Goal: Transaction & Acquisition: Purchase product/service

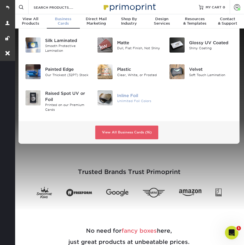
click at [124, 95] on div "Inline Foil" at bounding box center [139, 96] width 44 height 6
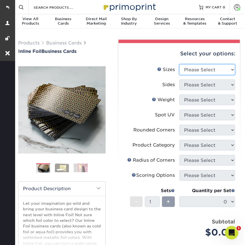
select select "2.00x3.50"
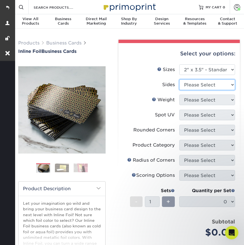
select select "34527644-b4fd-4ffb-9092-1318eefcd9d9"
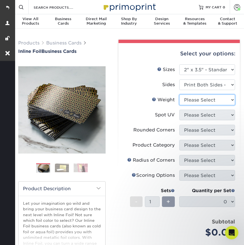
select select "16PT"
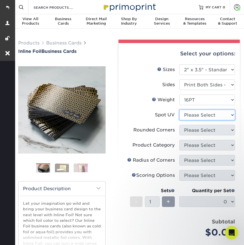
select select "3"
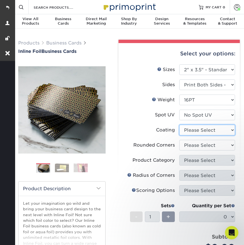
select select "3e7618de-abca-4bda-9f97-8b9129e913d8"
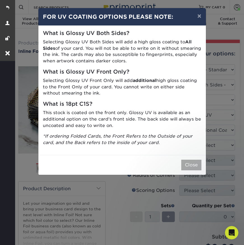
click at [198, 161] on button "Close" at bounding box center [191, 165] width 20 height 11
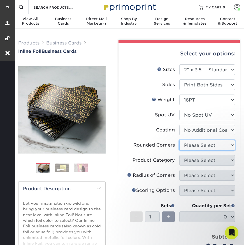
select select "0"
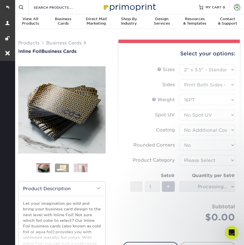
click at [191, 161] on form "Sizes Help Sizes Please Select 1.5" x 3.5" - Mini 1.75" x 3.5" - Mini 2" x 2" -…" at bounding box center [179, 149] width 112 height 171
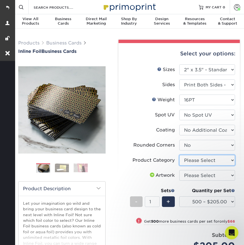
select select "3b5148f1-0588-4f88-a218-97bcfdce65c1"
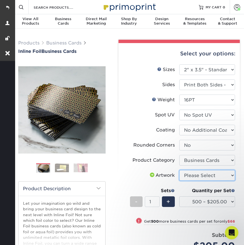
select select "upload"
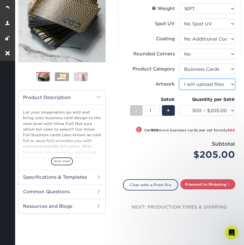
scroll to position [94, 0]
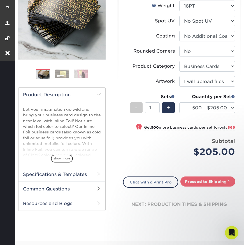
click at [192, 179] on link "Proceed to Shipping" at bounding box center [207, 182] width 55 height 10
type input "Set 1"
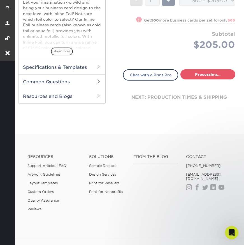
select select "468c7363-c245-42b7-918f-84c577e78dca"
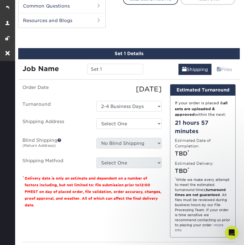
scroll to position [285, 0]
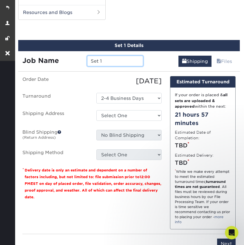
drag, startPoint x: 105, startPoint y: 61, endPoint x: 79, endPoint y: 58, distance: 26.4
click at [79, 58] on div "Job Name Set 1" at bounding box center [82, 61] width 129 height 11
type input "[PERSON_NAME] - Typesetting"
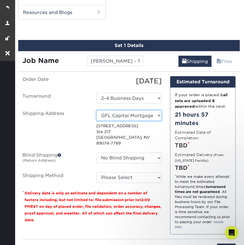
select select "204780"
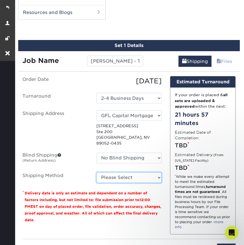
select select "03"
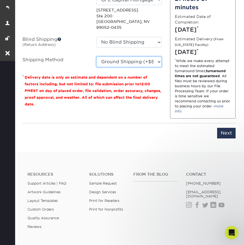
scroll to position [410, 0]
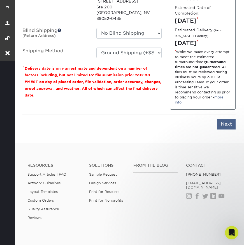
click at [223, 130] on input "Next" at bounding box center [226, 124] width 18 height 11
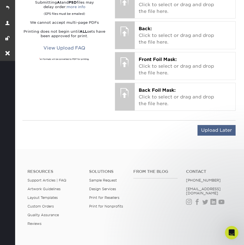
click at [213, 126] on input "Upload Later" at bounding box center [216, 130] width 38 height 11
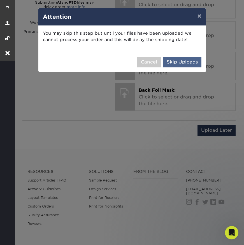
click at [193, 60] on button "Skip Uploads" at bounding box center [182, 62] width 38 height 11
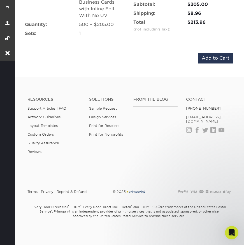
scroll to position [386, 0]
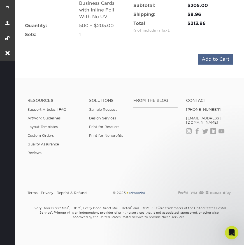
click at [217, 60] on input "Add to Cart" at bounding box center [215, 59] width 35 height 11
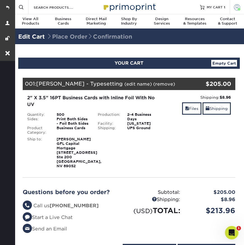
click at [236, 5] on span at bounding box center [237, 7] width 6 height 6
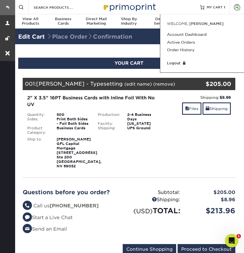
click at [9, 8] on link at bounding box center [7, 7] width 15 height 15
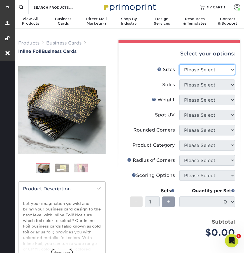
select select "2.00x3.50"
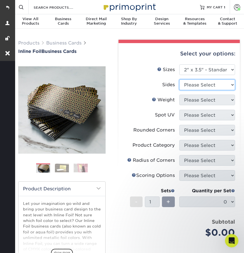
select select "34527644-b4fd-4ffb-9092-1318eefcd9d9"
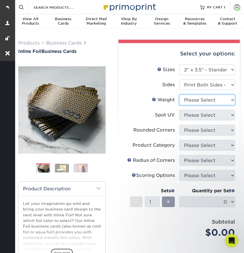
select select "16PT"
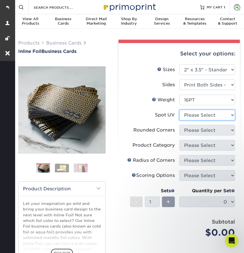
select select "3"
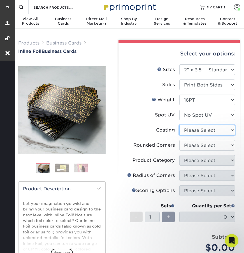
select select "3e7618de-abca-4bda-9f97-8b9129e913d8"
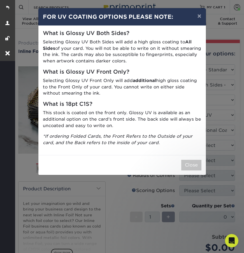
click at [196, 167] on div "Close" at bounding box center [121, 165] width 167 height 20
click at [196, 164] on button "Close" at bounding box center [191, 165] width 20 height 11
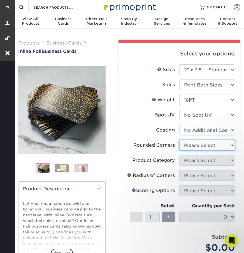
select select "0"
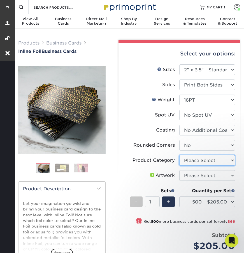
select select "3b5148f1-0588-4f88-a218-97bcfdce65c1"
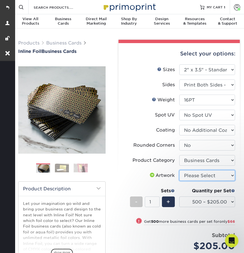
select select "upload"
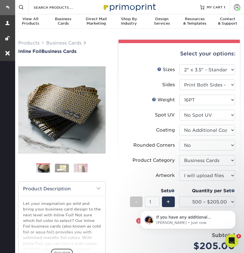
click at [7, 7] on link at bounding box center [7, 7] width 15 height 15
